Goal: Transaction & Acquisition: Subscribe to service/newsletter

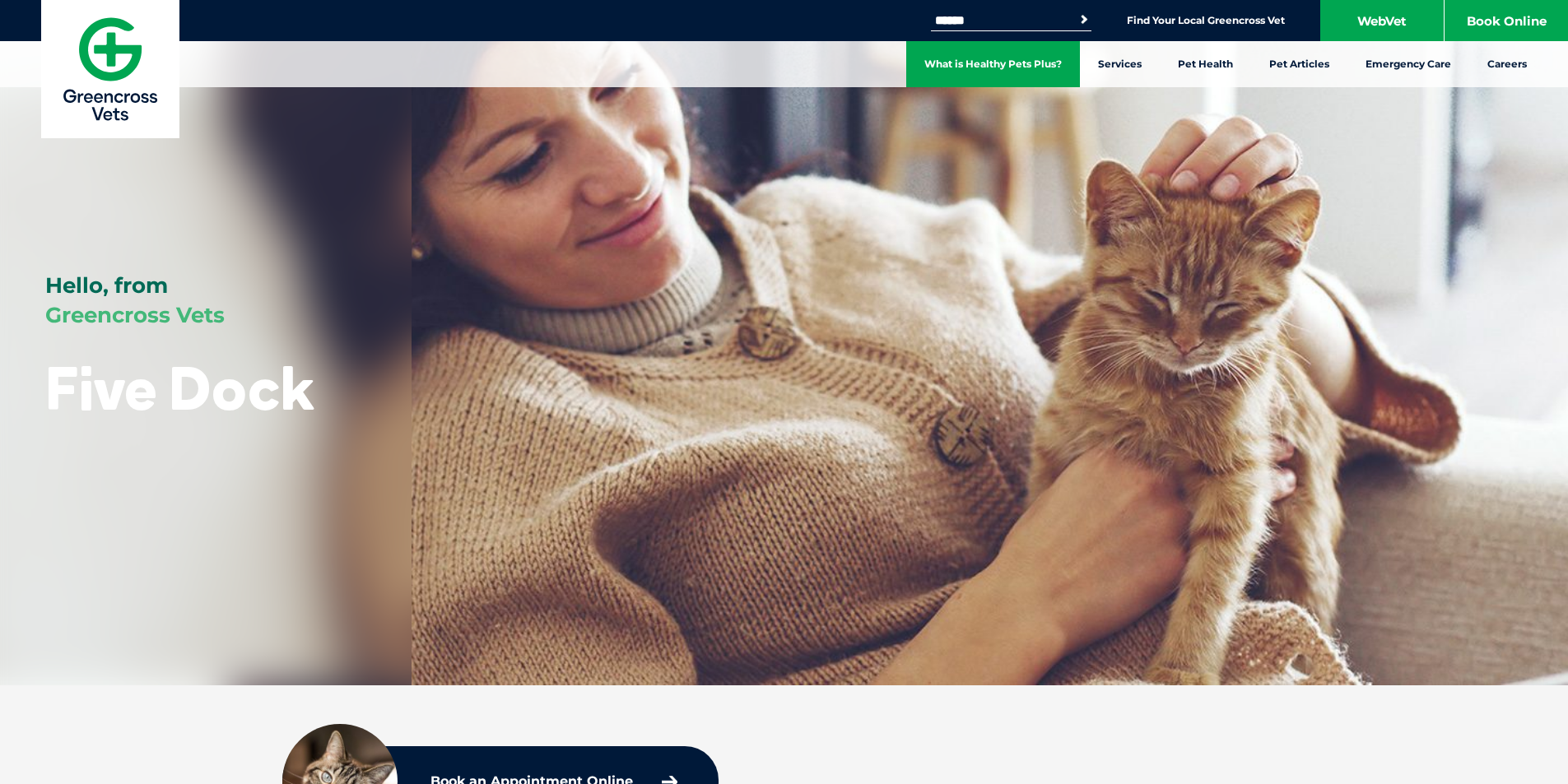
click at [975, 51] on link "What is Healthy Pets Plus?" at bounding box center [993, 64] width 174 height 46
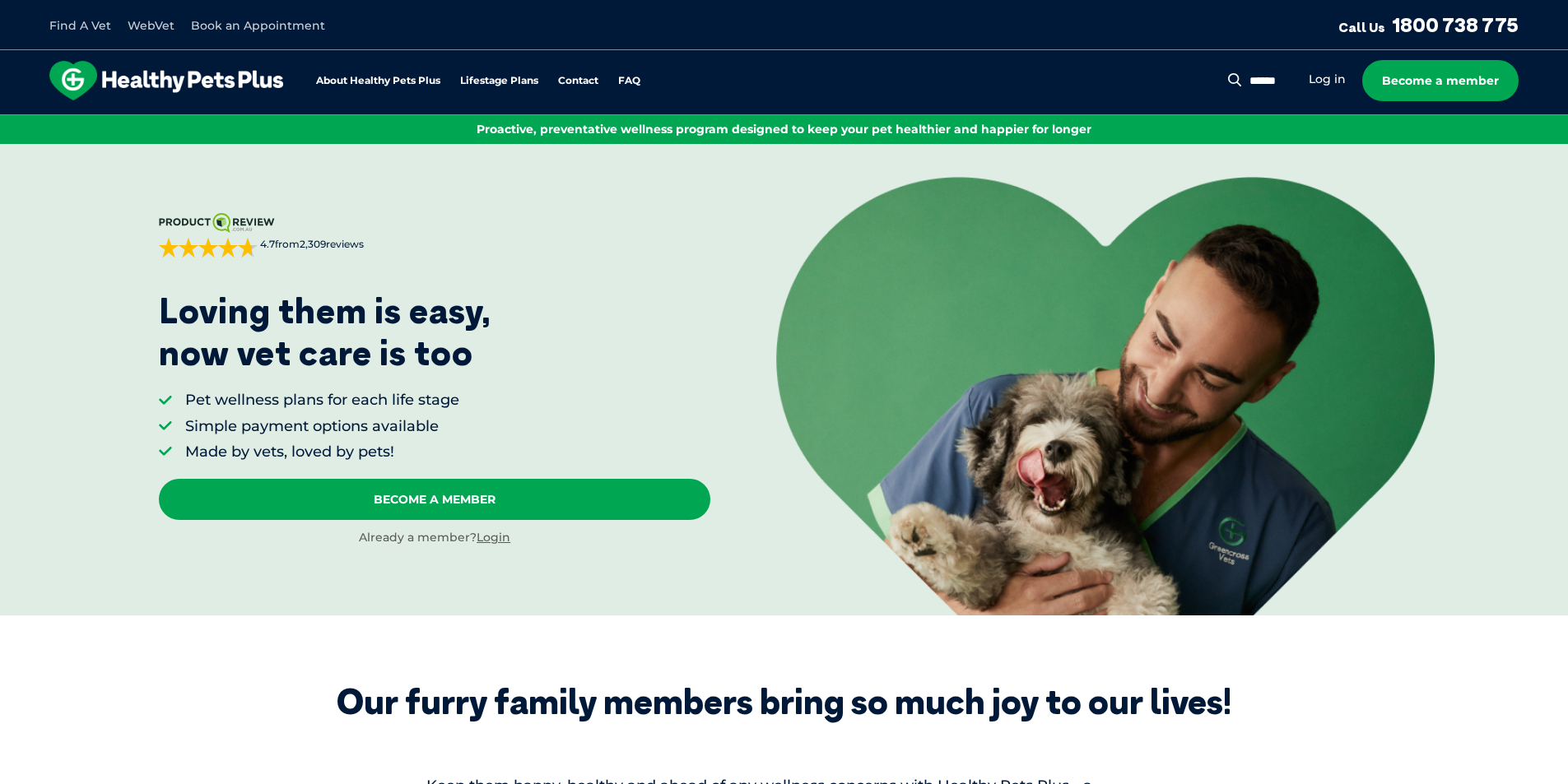
click at [480, 467] on div "[DOMAIN_NAME] 4.7 from 2,309 reviews Sorted by best reviews [PERSON_NAME] on [D…" at bounding box center [434, 378] width 551 height 332
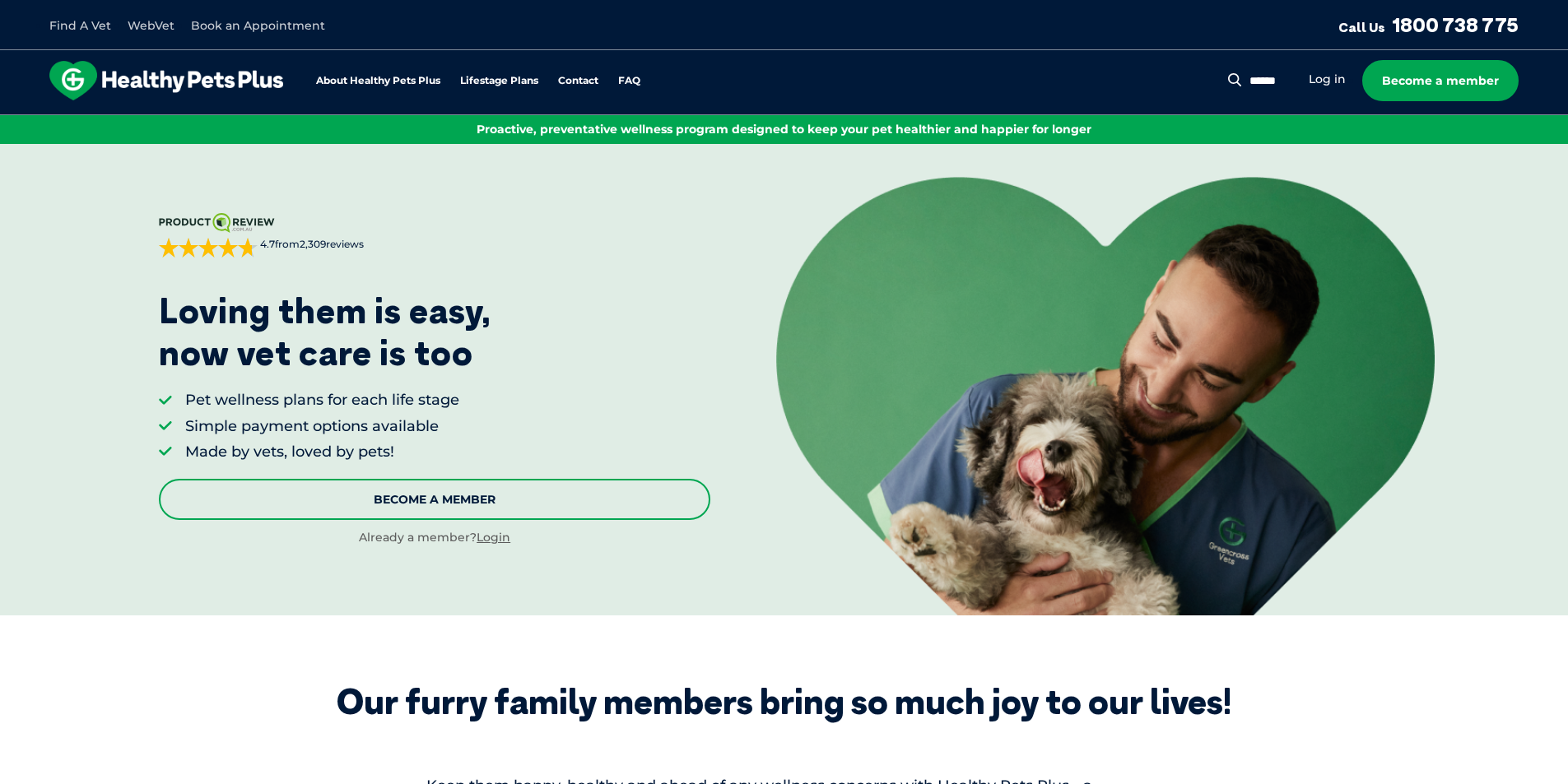
click at [468, 492] on link "Become A Member" at bounding box center [434, 499] width 551 height 41
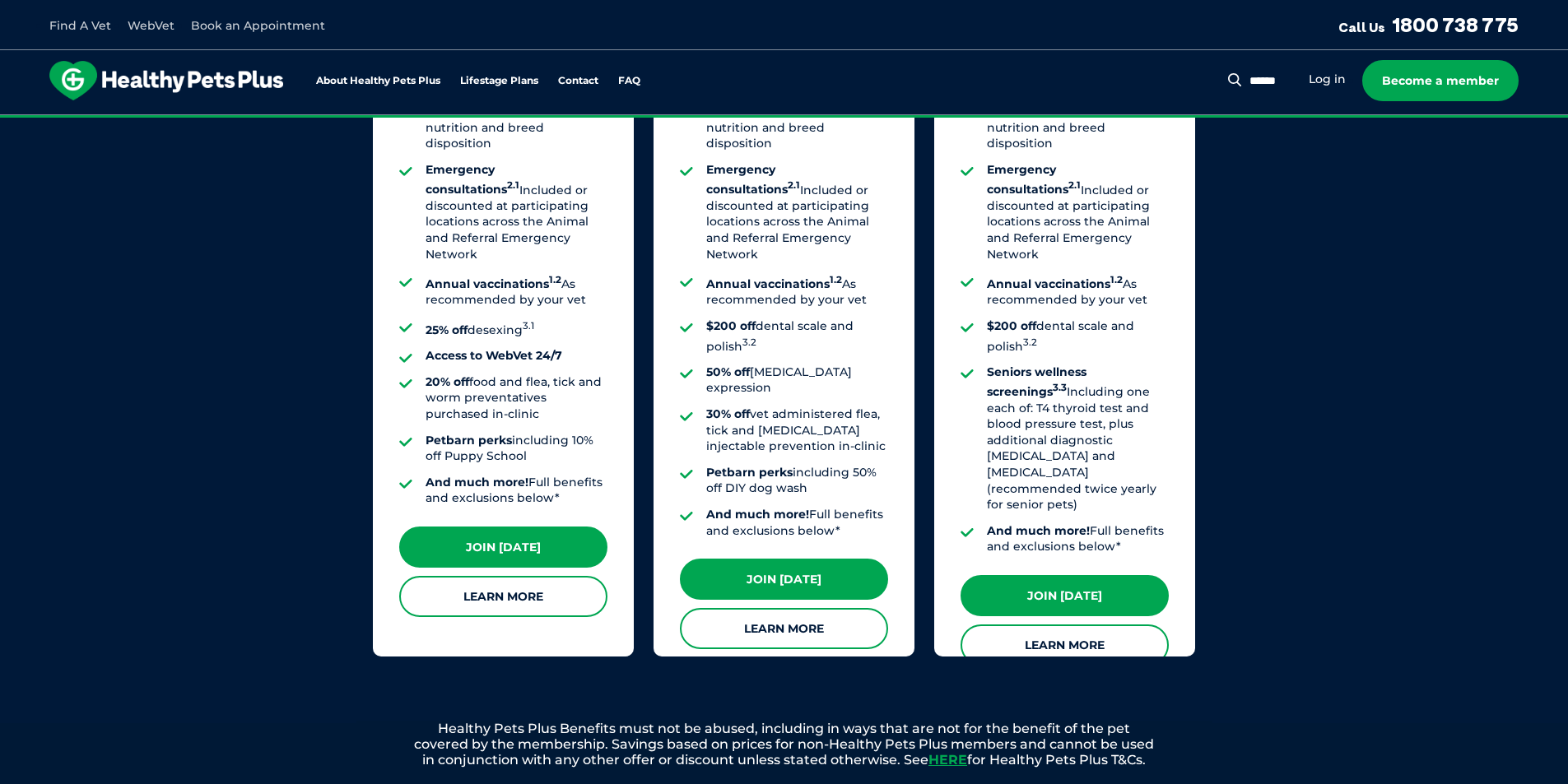
scroll to position [1081, 0]
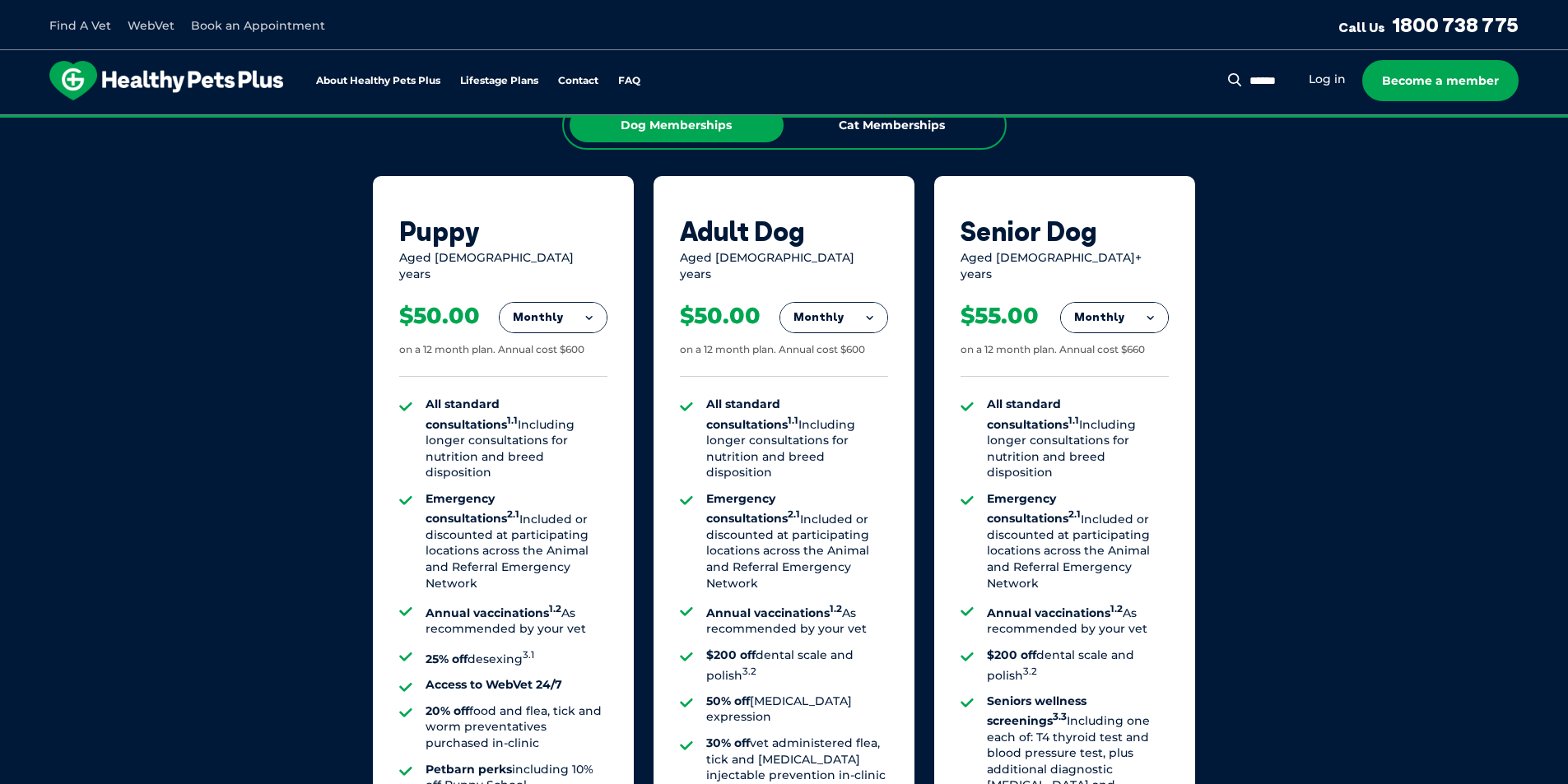
click at [565, 322] on div "$50.00 on a 12 month plan. Annual cost $600" at bounding box center [504, 329] width 209 height 95
click at [584, 318] on button "Monthly" at bounding box center [553, 318] width 107 height 30
click at [579, 335] on li "Fortnightly" at bounding box center [553, 351] width 107 height 39
click at [585, 308] on button "Fortnightly" at bounding box center [549, 318] width 116 height 30
click at [568, 372] on li "Monthly" at bounding box center [549, 392] width 116 height 39
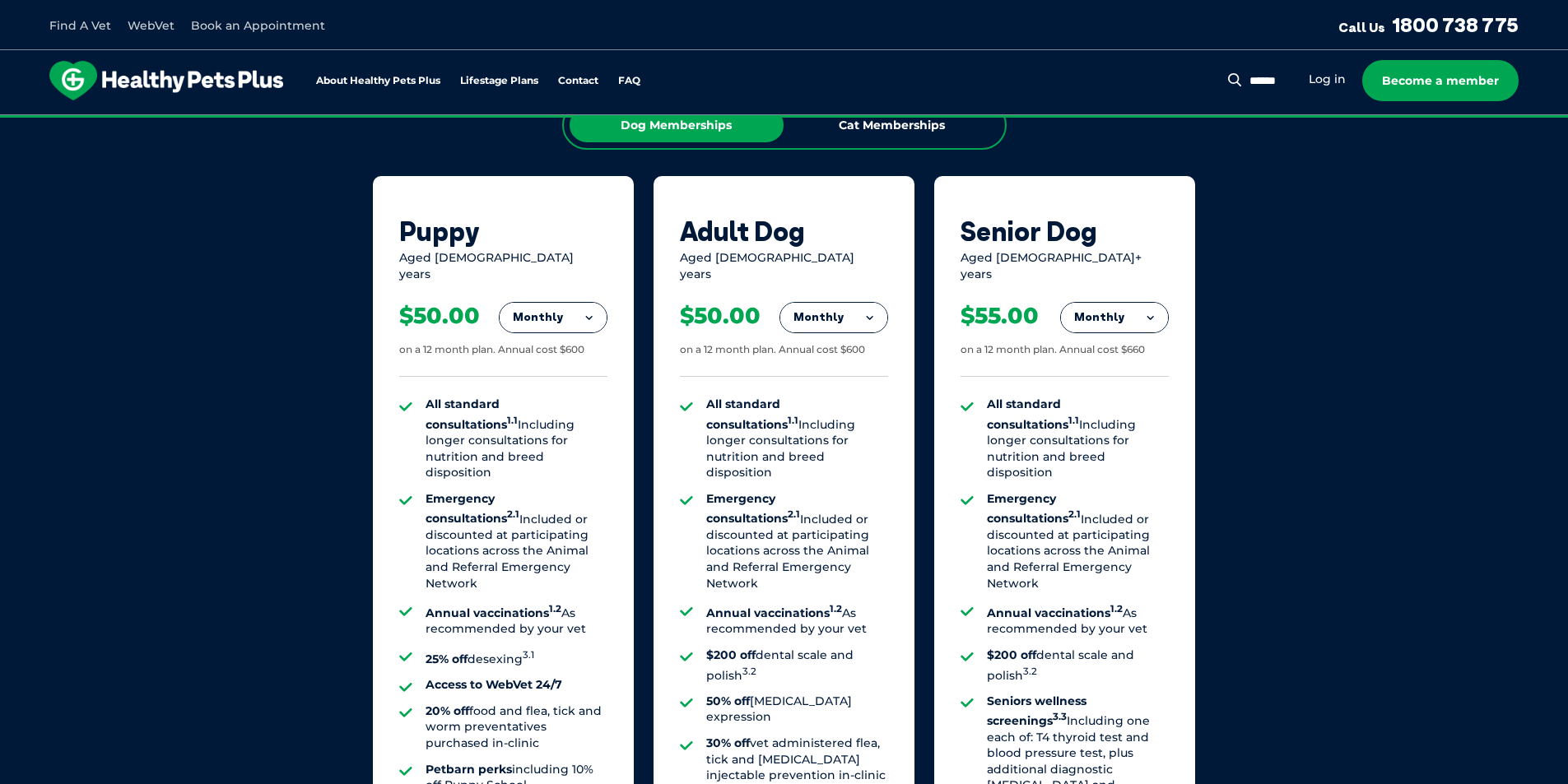
click at [588, 318] on button "Monthly" at bounding box center [553, 318] width 107 height 30
click at [545, 426] on li "Yearly" at bounding box center [553, 431] width 107 height 39
click at [576, 303] on button "Yearly" at bounding box center [553, 318] width 107 height 30
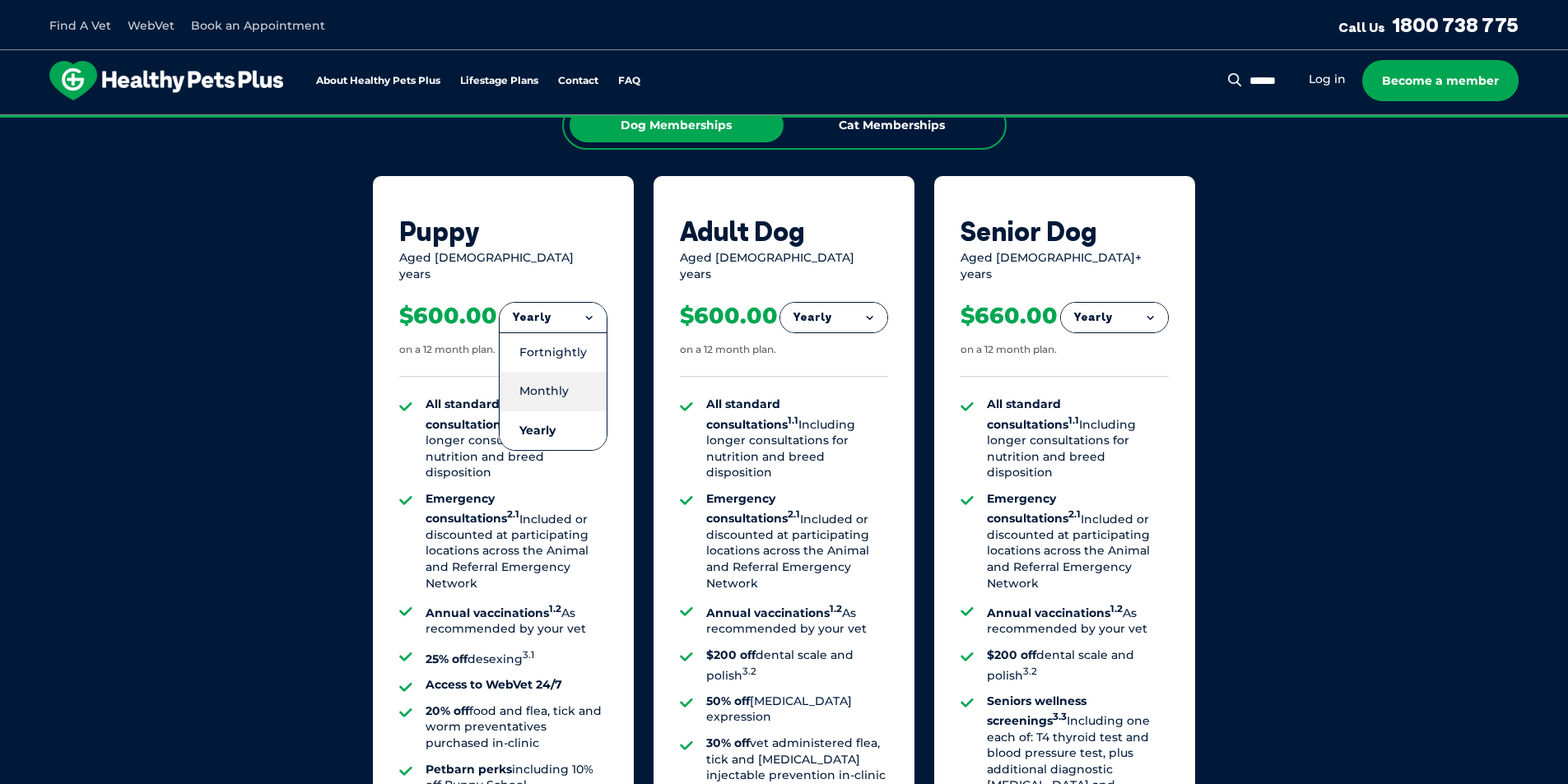
click at [557, 372] on li "Monthly" at bounding box center [553, 392] width 107 height 39
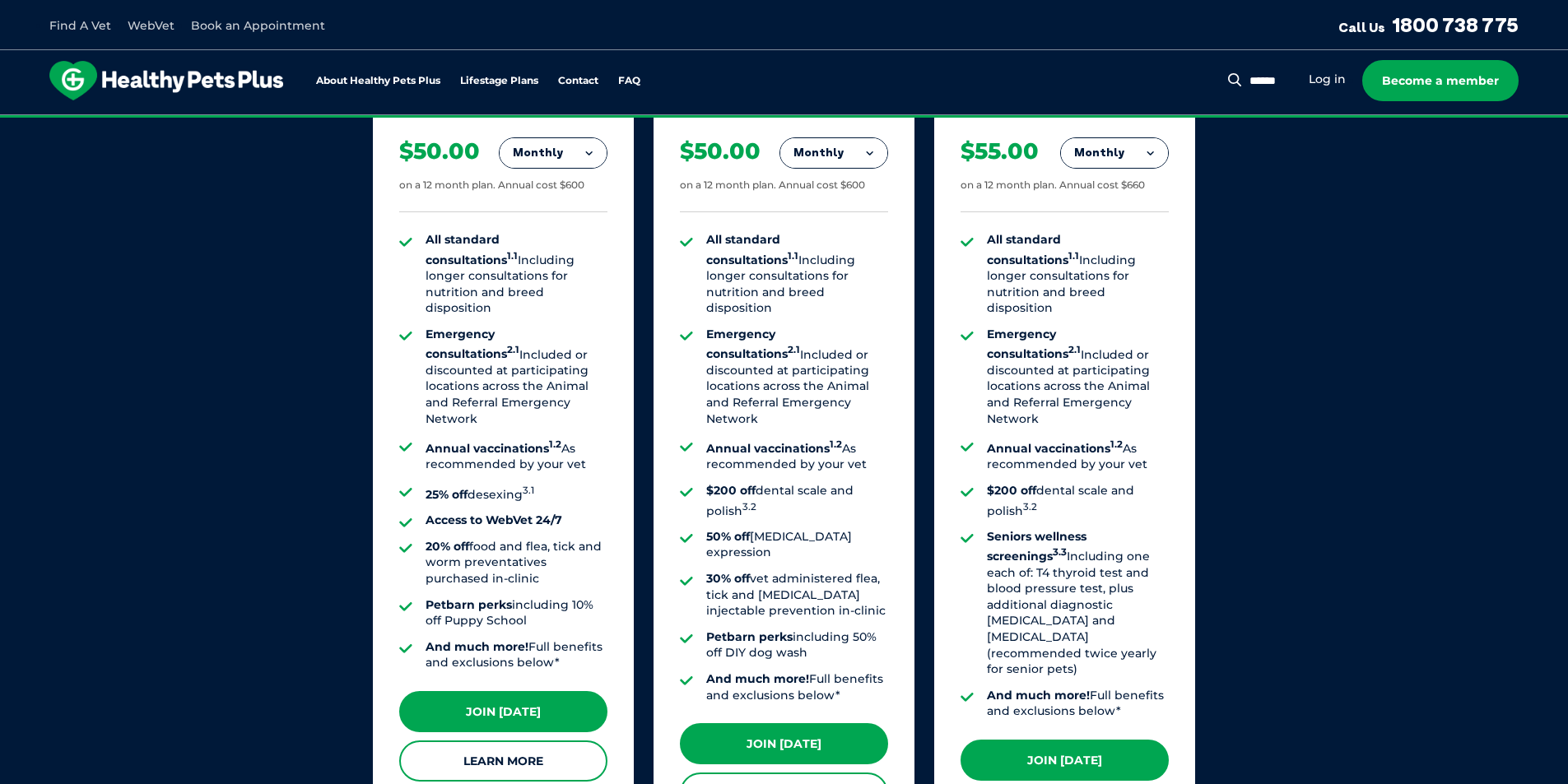
scroll to position [1328, 0]
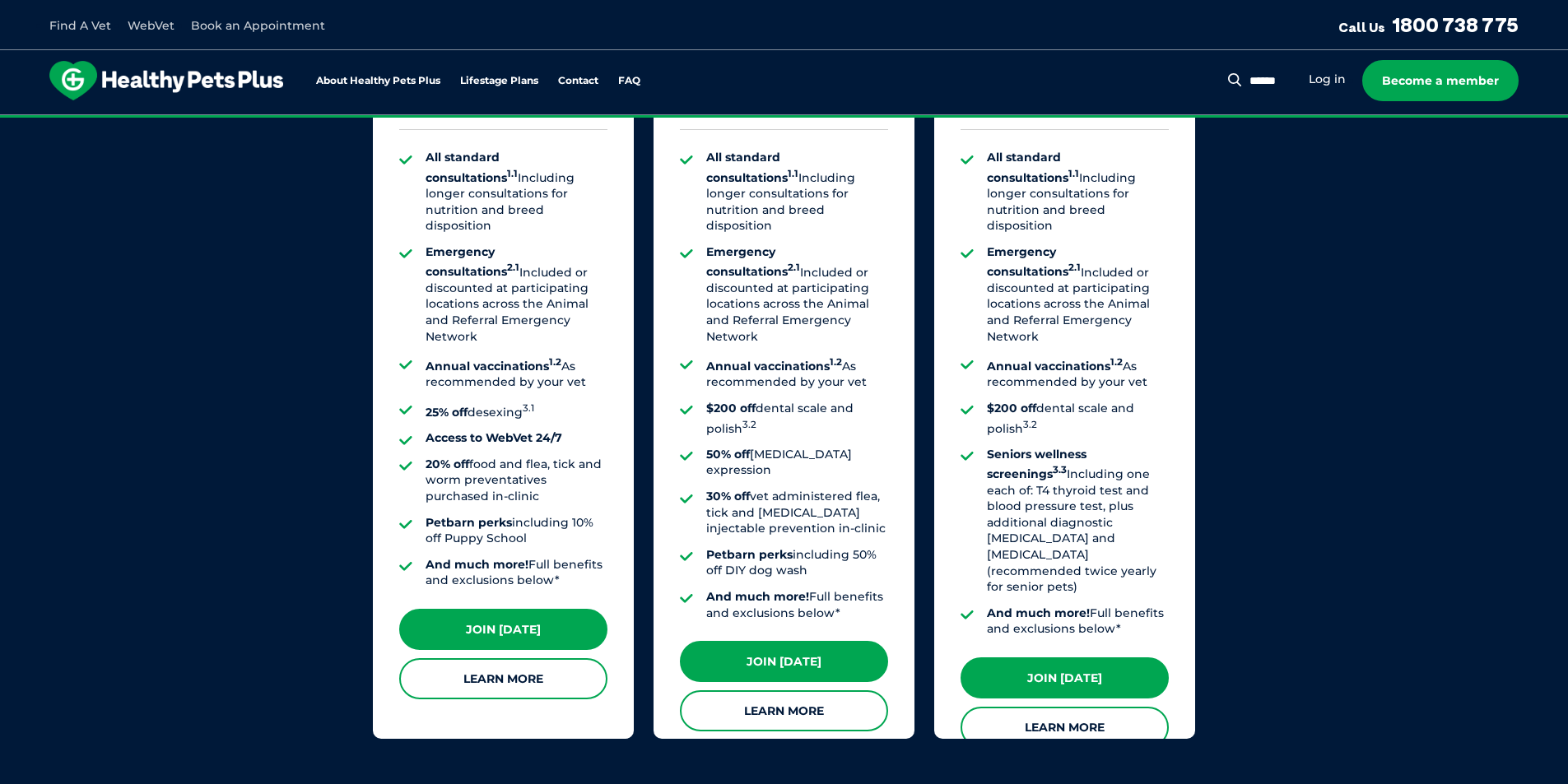
drag, startPoint x: 1328, startPoint y: 253, endPoint x: 1320, endPoint y: 323, distance: 70.5
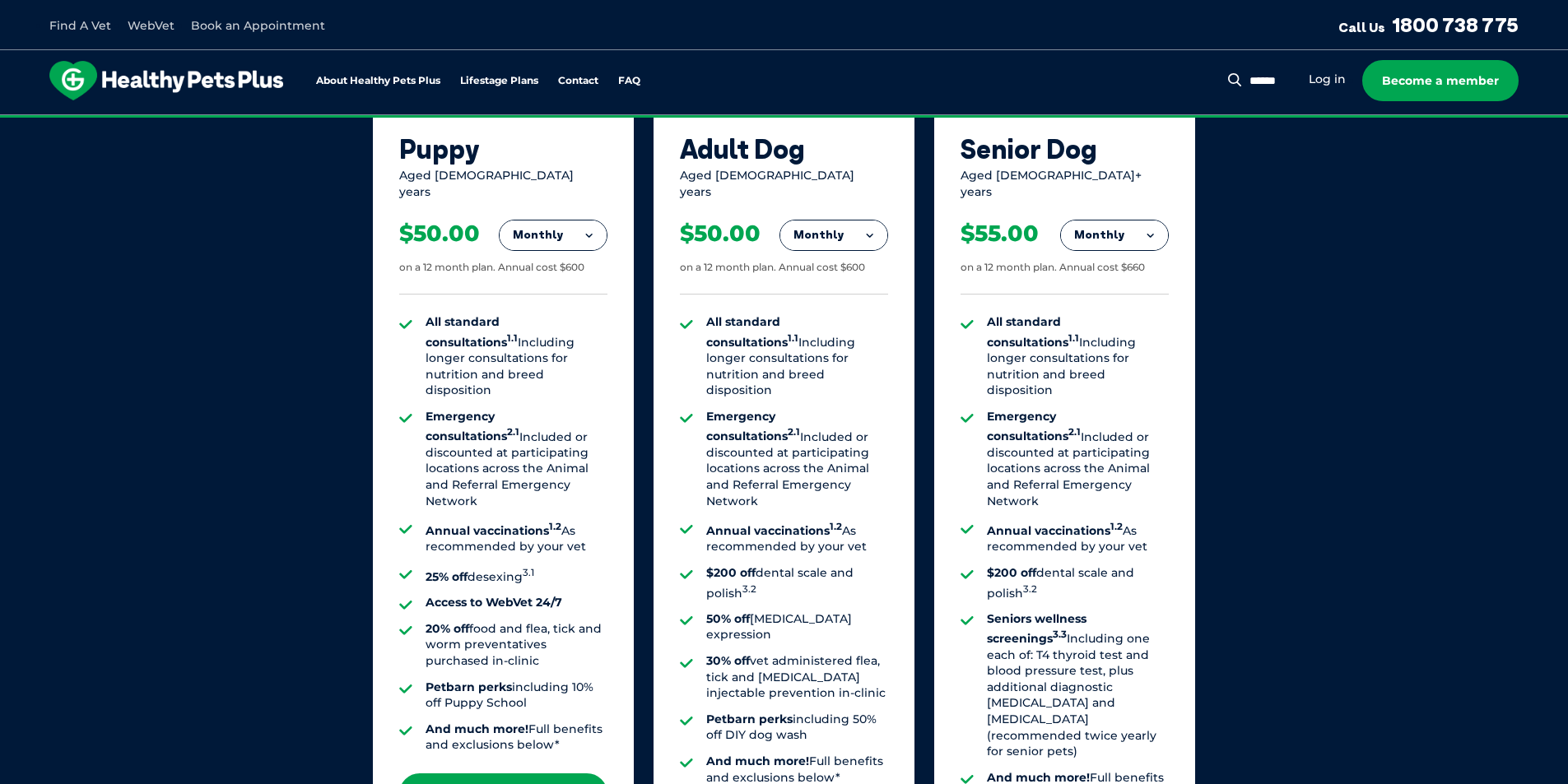
click at [1492, 308] on div "Our Membership Plans All of our memberships are for a 12 month term. We offer s…" at bounding box center [784, 394] width 1568 height 1151
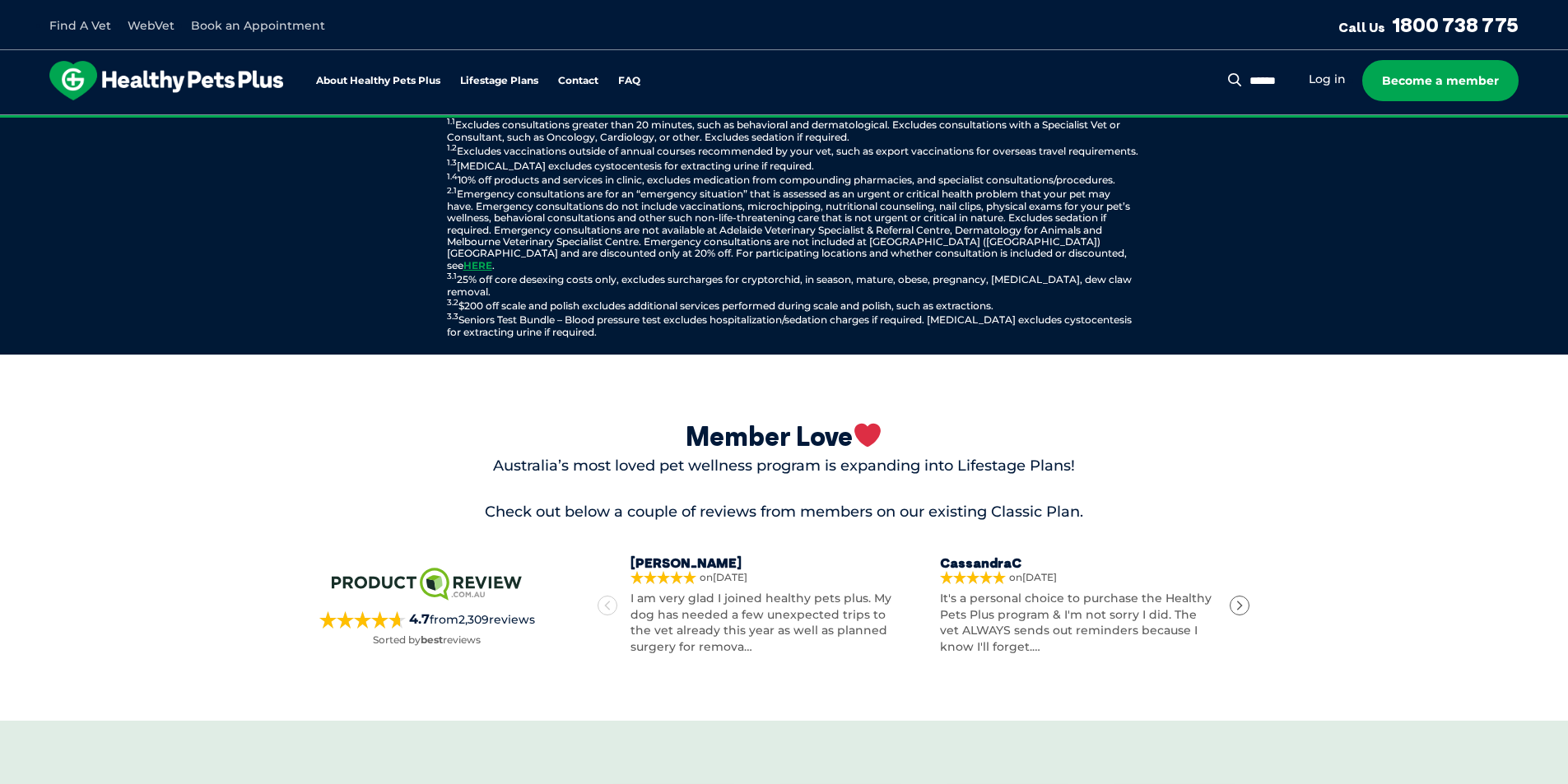
scroll to position [2233, 0]
